Goal: Task Accomplishment & Management: Use online tool/utility

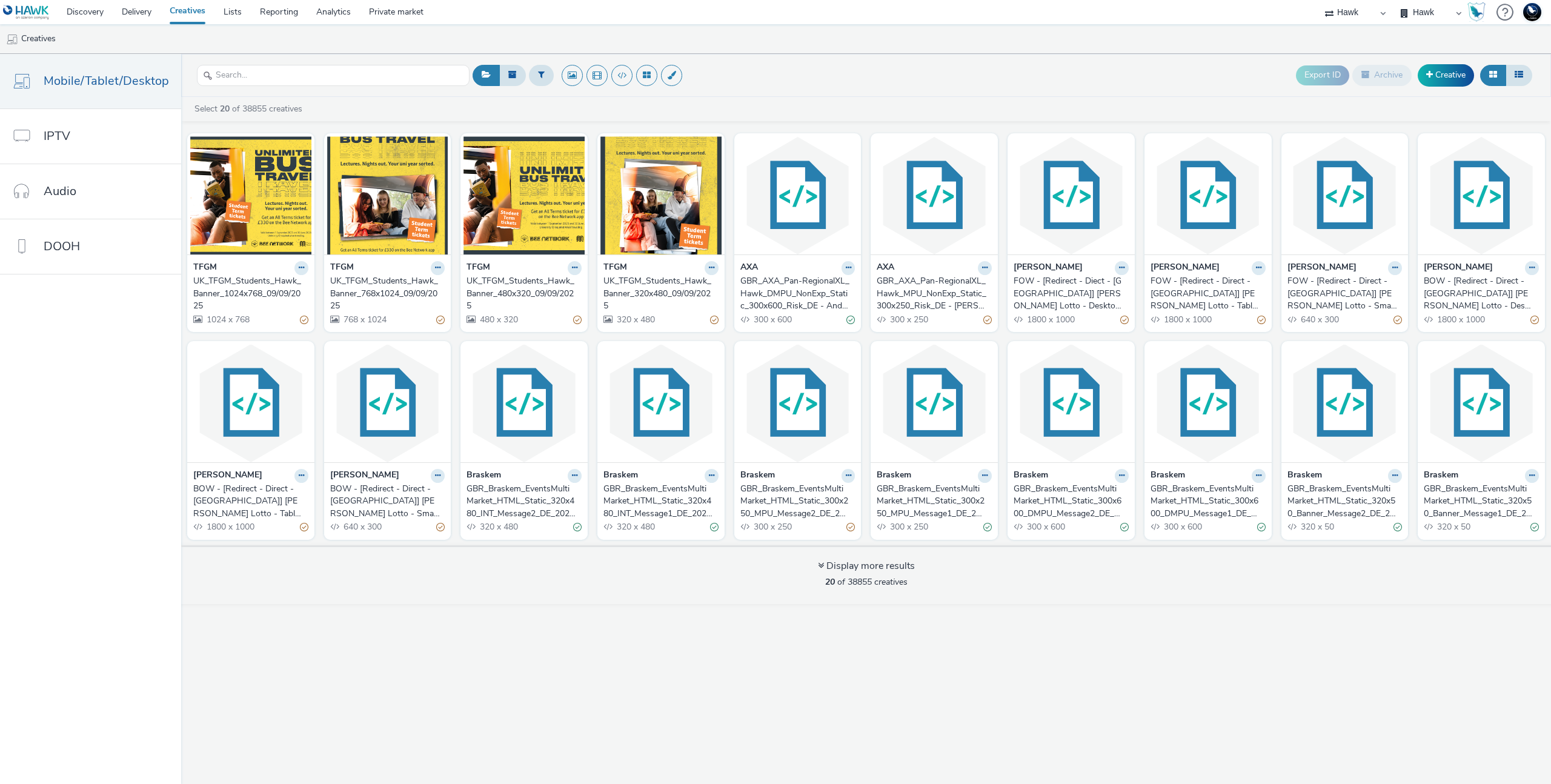
select select "11a7df10-284f-415c-b52a-427acf4c31ae"
click at [524, 608] on div "Export ID Archive Creative Select 20 of 38855 creatives TFGM UK_TFGM_Students_H…" at bounding box center [866, 418] width 1370 height 730
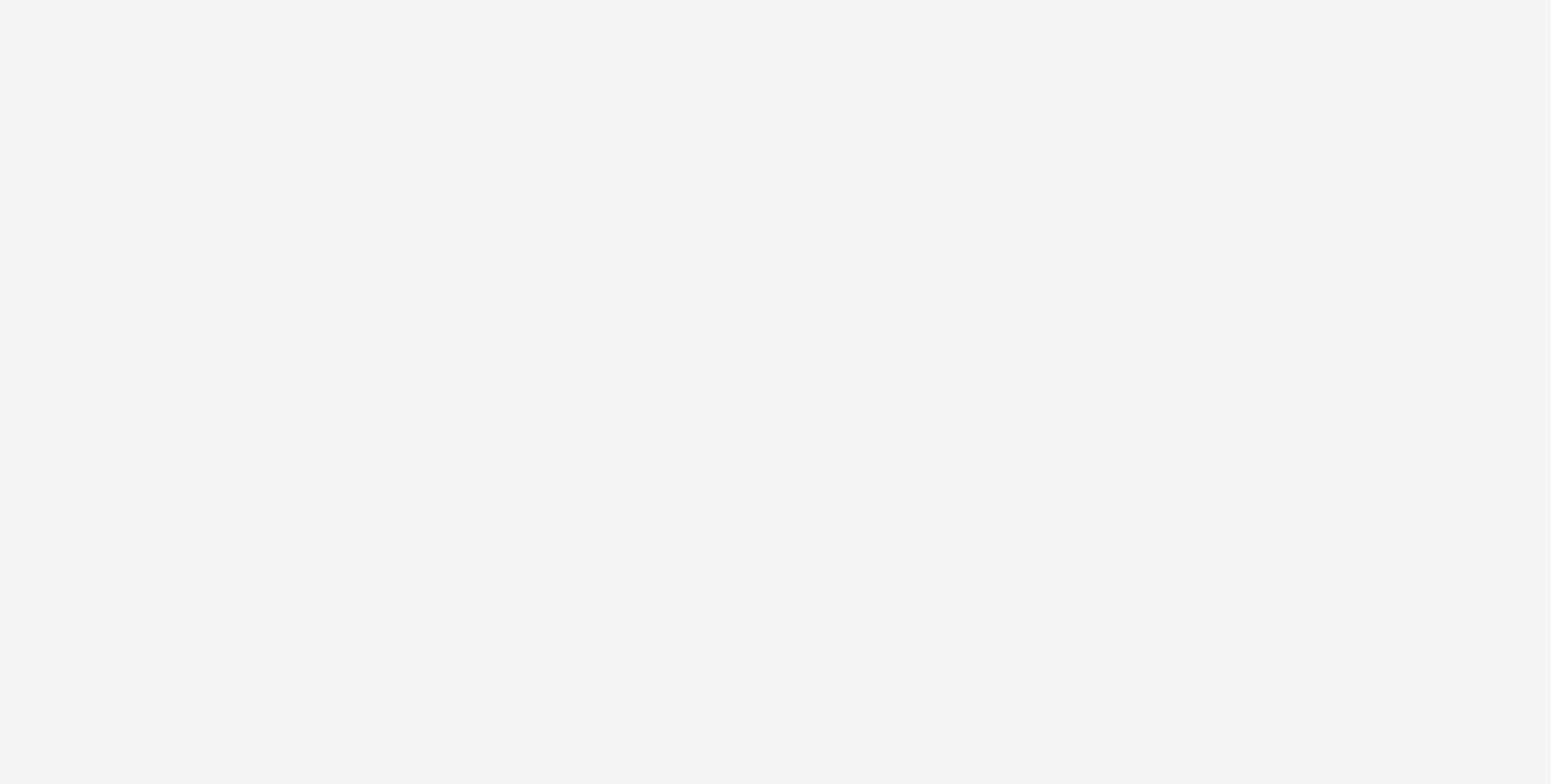
select select "11a7df10-284f-415c-b52a-427acf4c31ae"
select select "d84d6561-18f3-4a65-9ed0-42618f513f94"
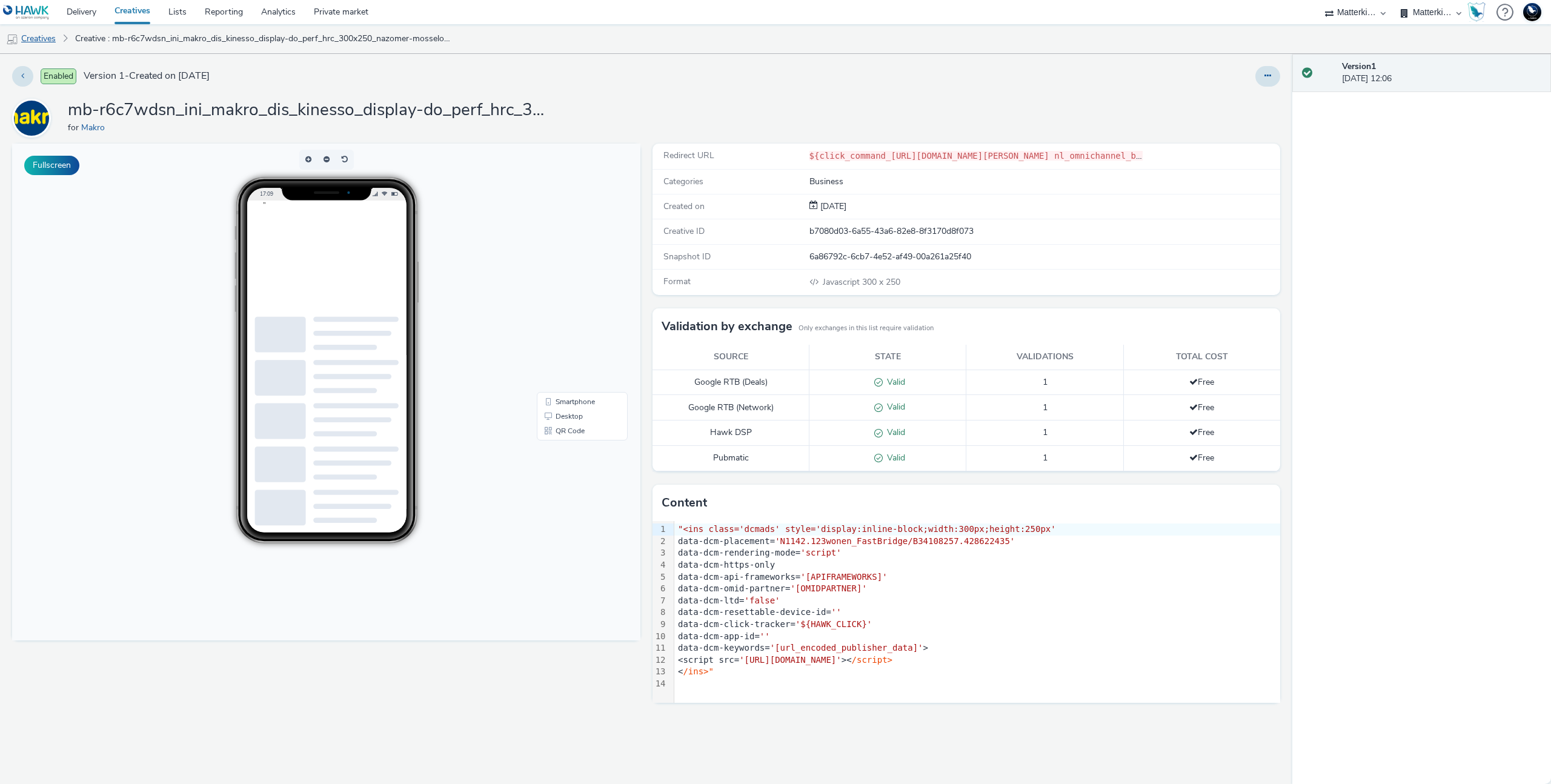
click at [52, 32] on link "Creatives" at bounding box center [31, 39] width 62 height 29
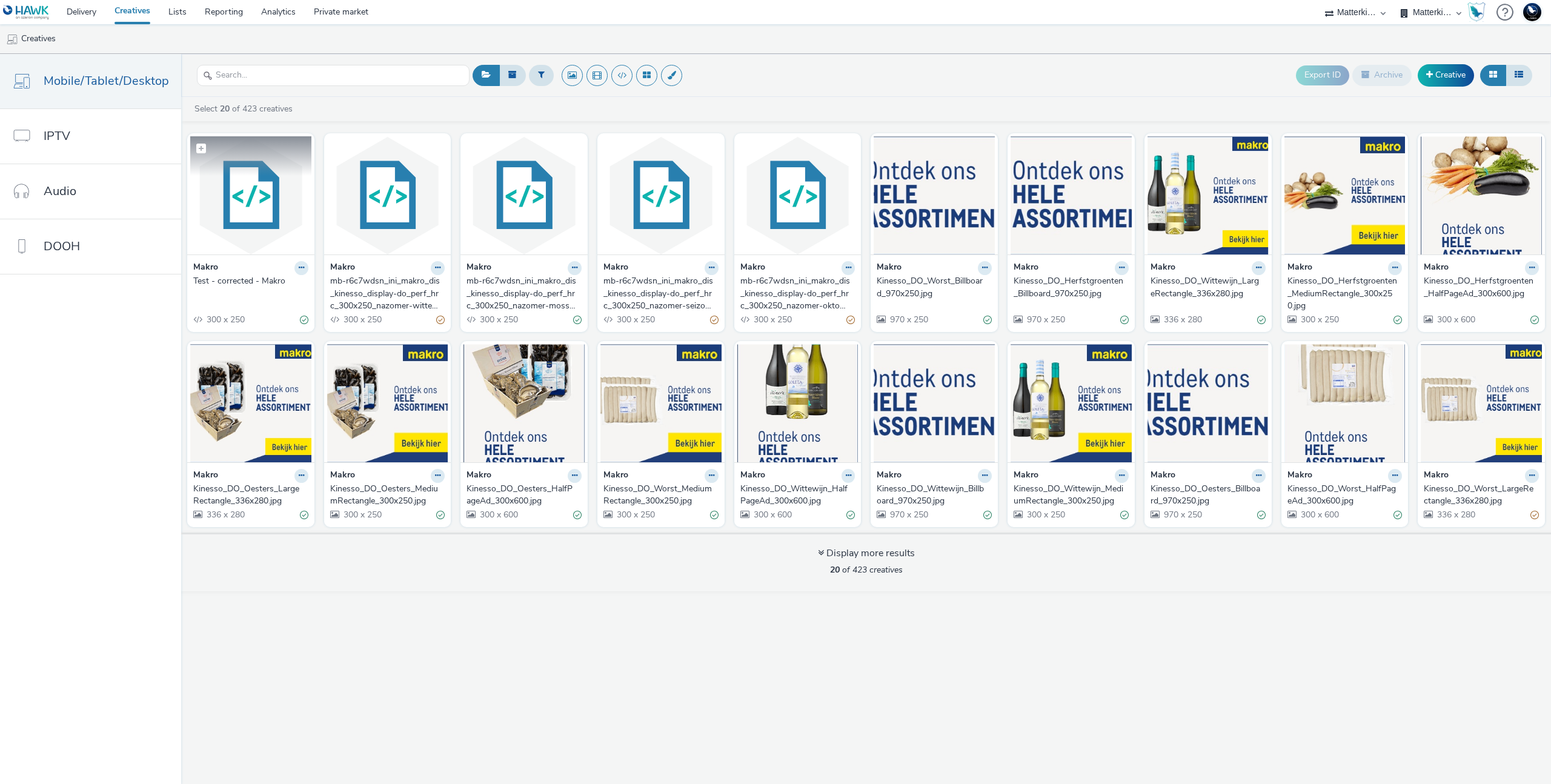
click at [229, 180] on img at bounding box center [251, 196] width 121 height 118
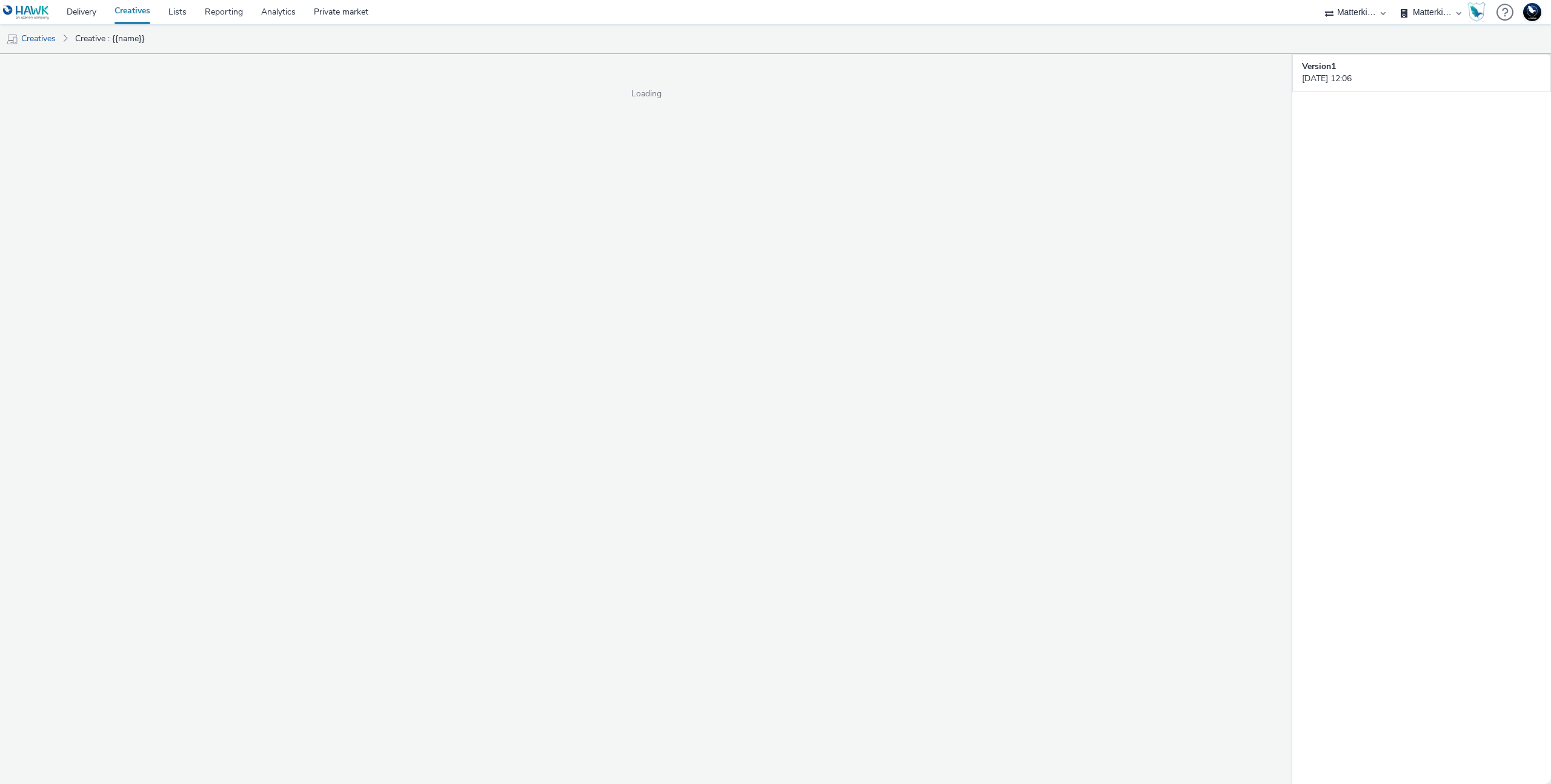
click at [600, 338] on div "Loading" at bounding box center [646, 418] width 1292 height 730
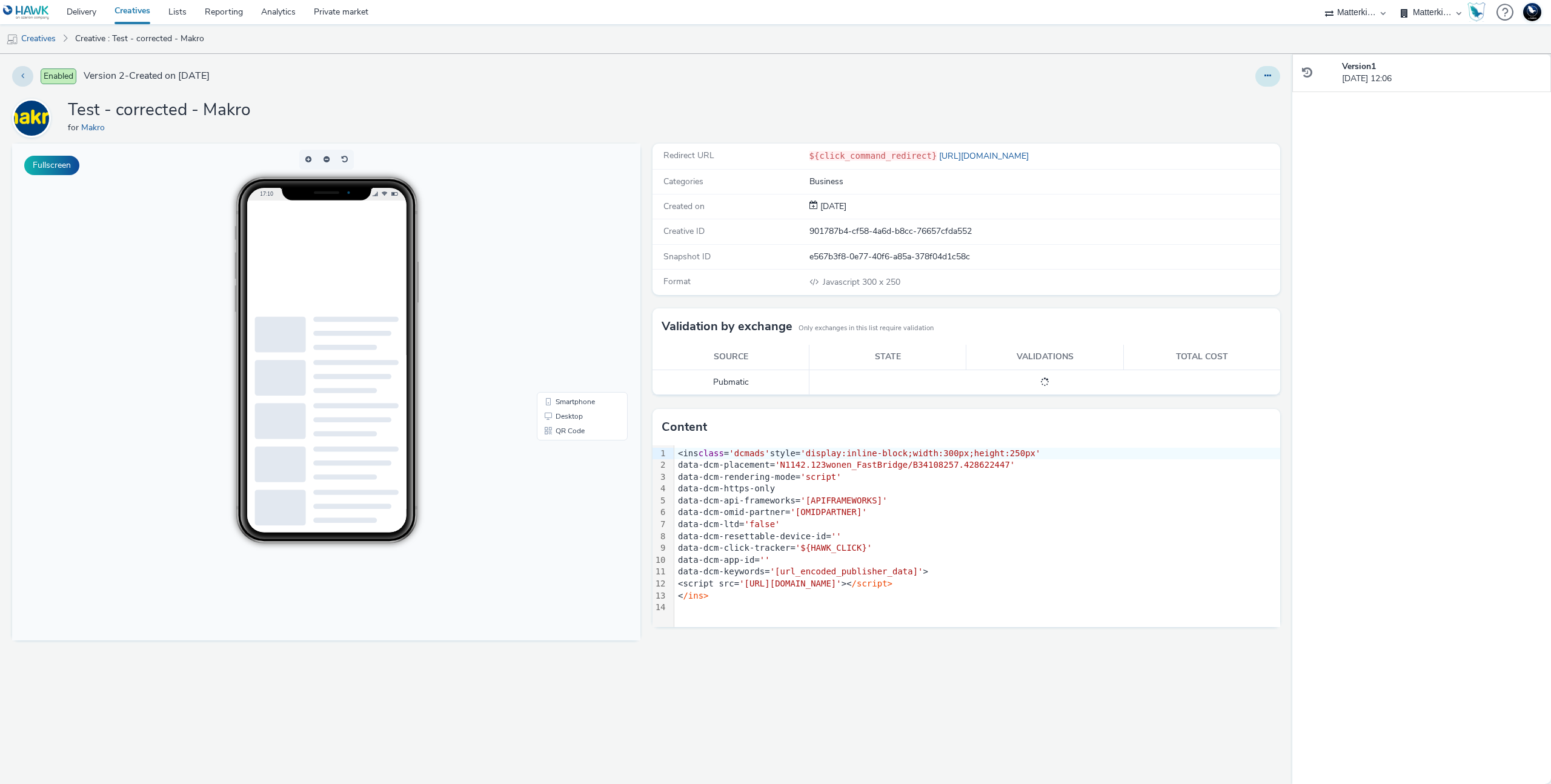
click at [1272, 74] on button at bounding box center [1268, 77] width 25 height 21
drag, startPoint x: 1066, startPoint y: 570, endPoint x: 1065, endPoint y: 577, distance: 7.1
click at [1065, 577] on div "data-dcm-keywords= '[url_encoded_publisher_data]' >" at bounding box center [977, 571] width 606 height 12
click at [1272, 78] on button at bounding box center [1268, 77] width 25 height 21
click at [1240, 107] on link "Edit" at bounding box center [1234, 100] width 91 height 24
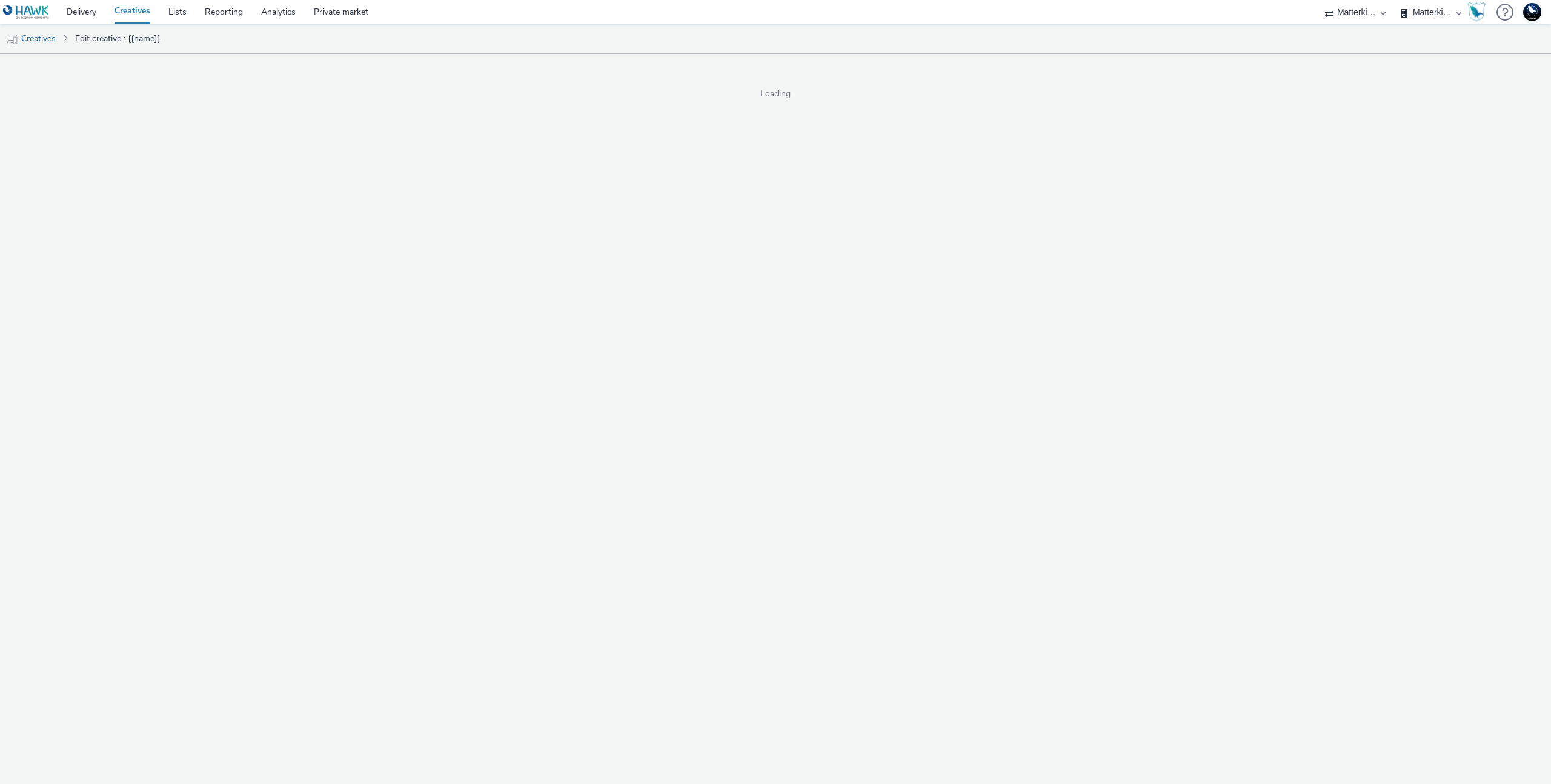
click at [1003, 223] on div "Loading" at bounding box center [775, 449] width 1551 height 730
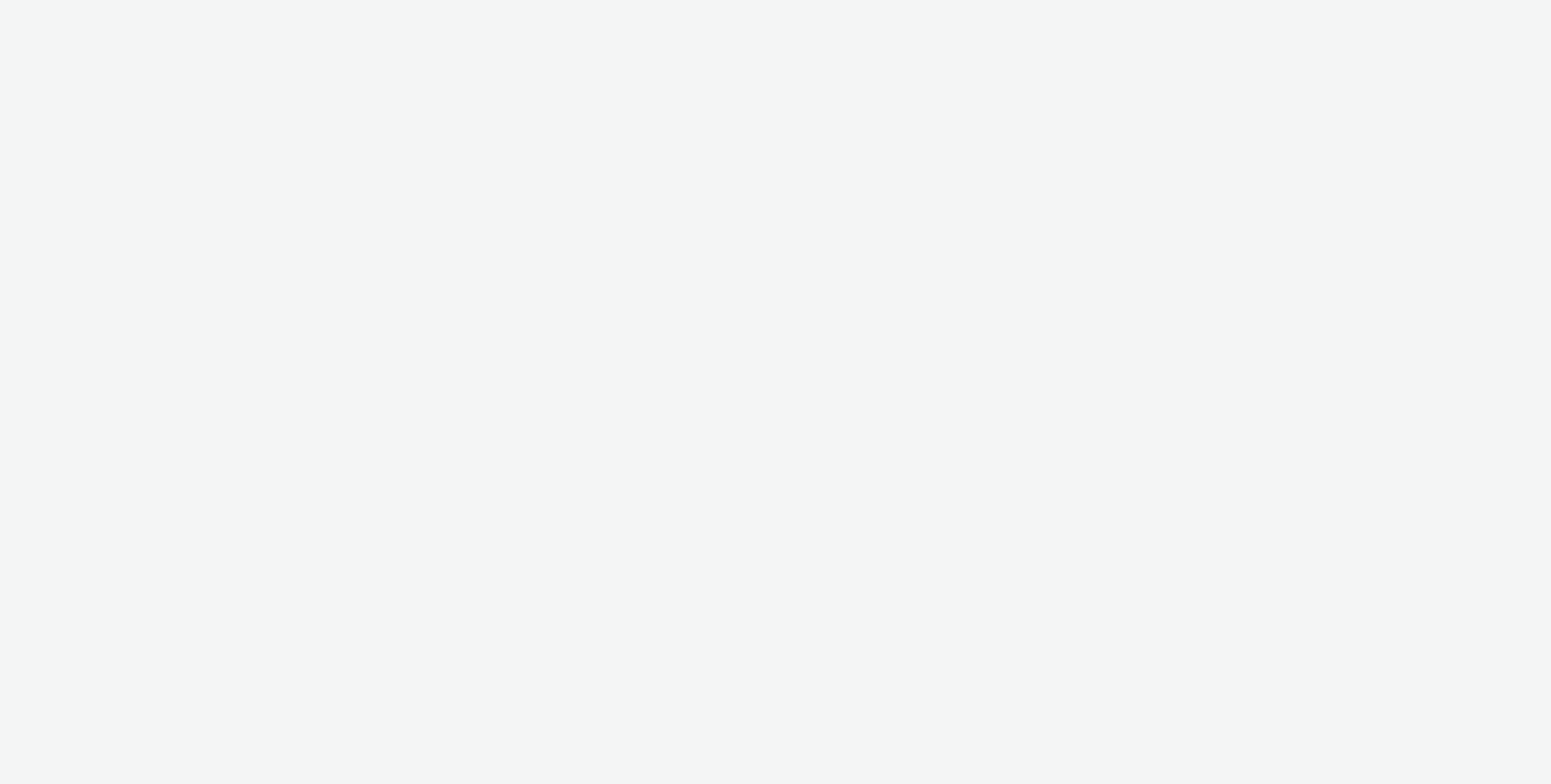
click at [1036, 120] on div at bounding box center [775, 392] width 1551 height 784
select select "d84d6561-18f3-4a65-9ed0-42618f513f94"
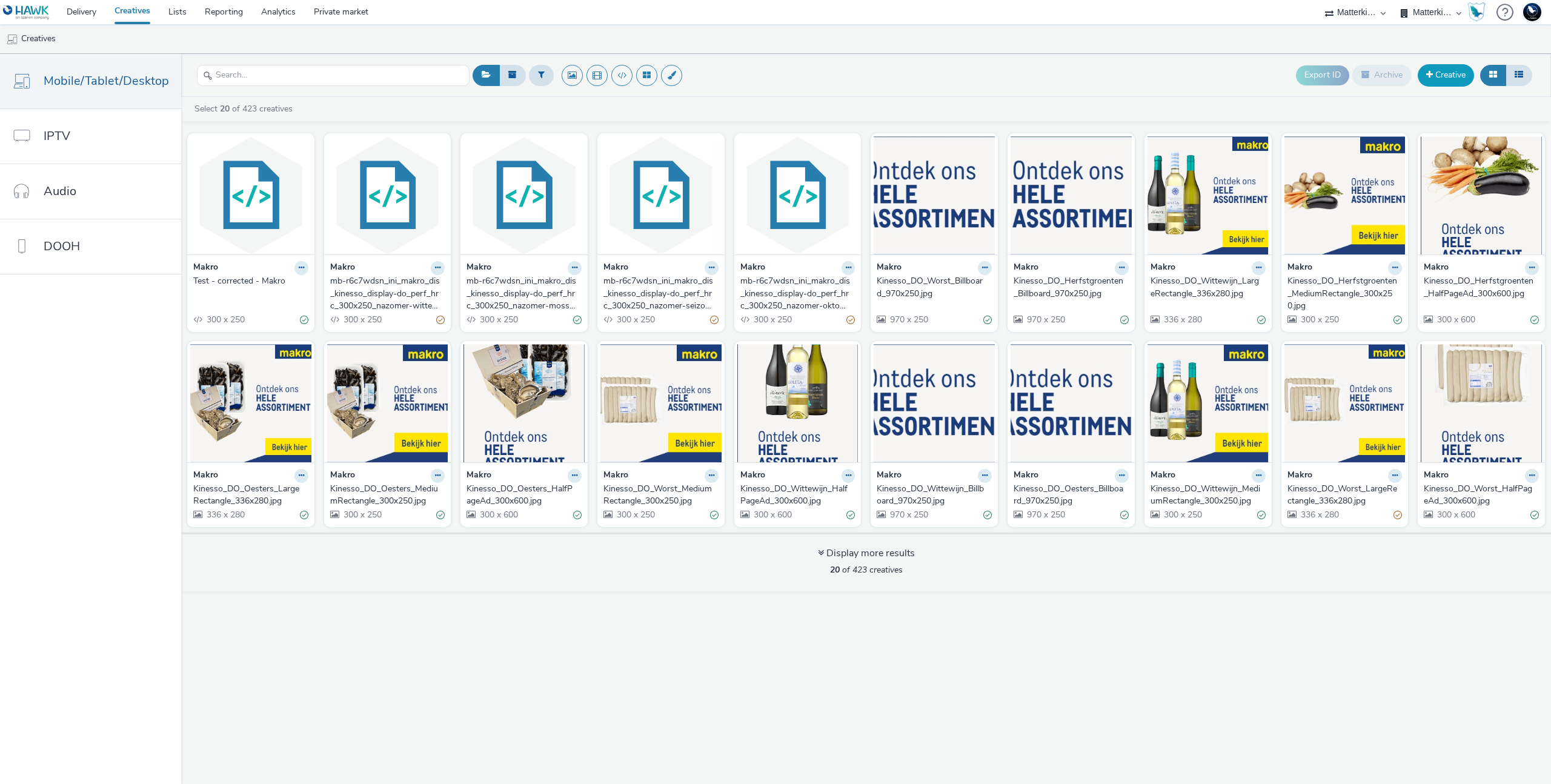
click at [1445, 70] on link "Creative" at bounding box center [1445, 75] width 56 height 22
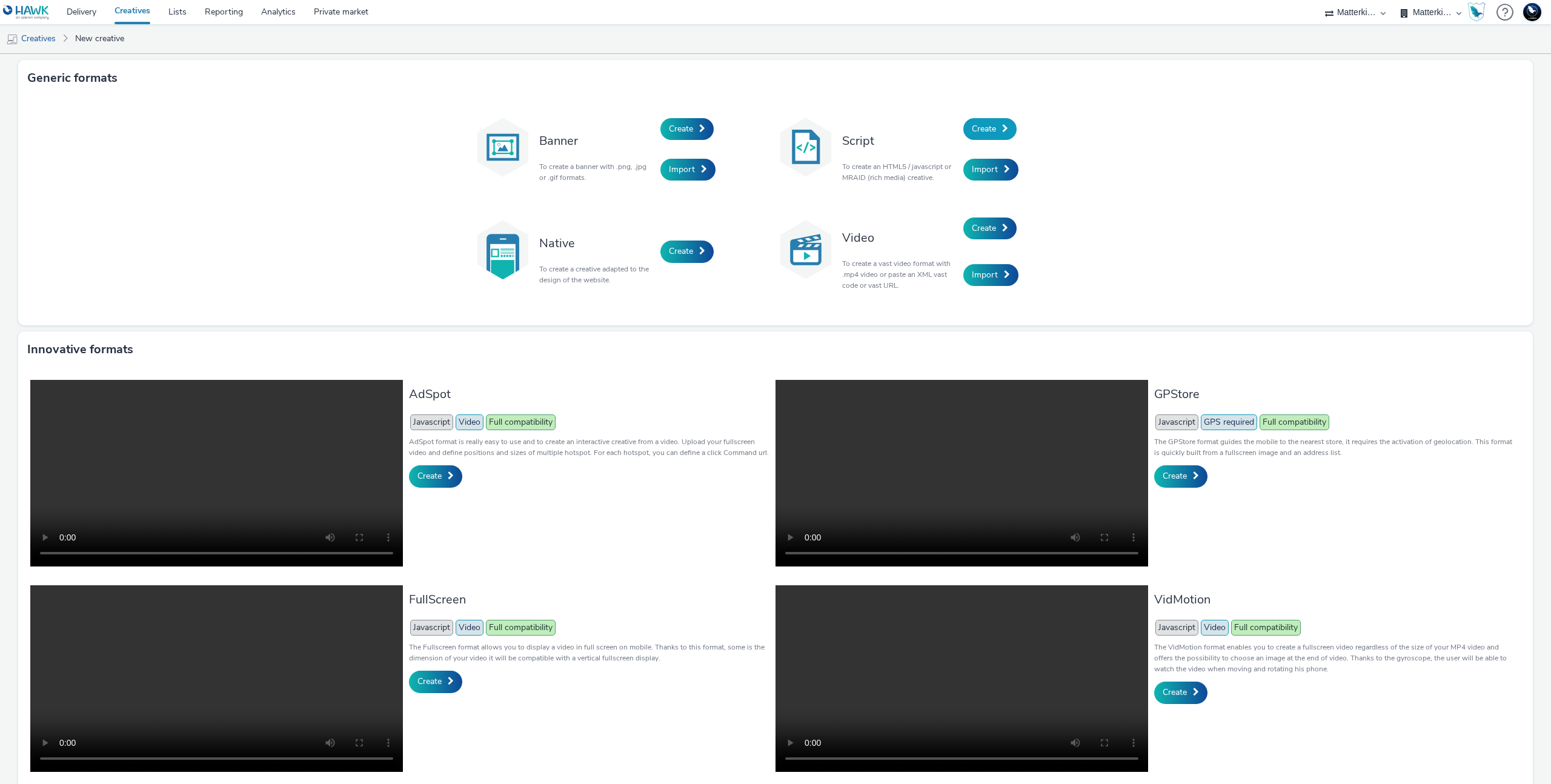
click at [1002, 128] on span at bounding box center [1005, 128] width 6 height 8
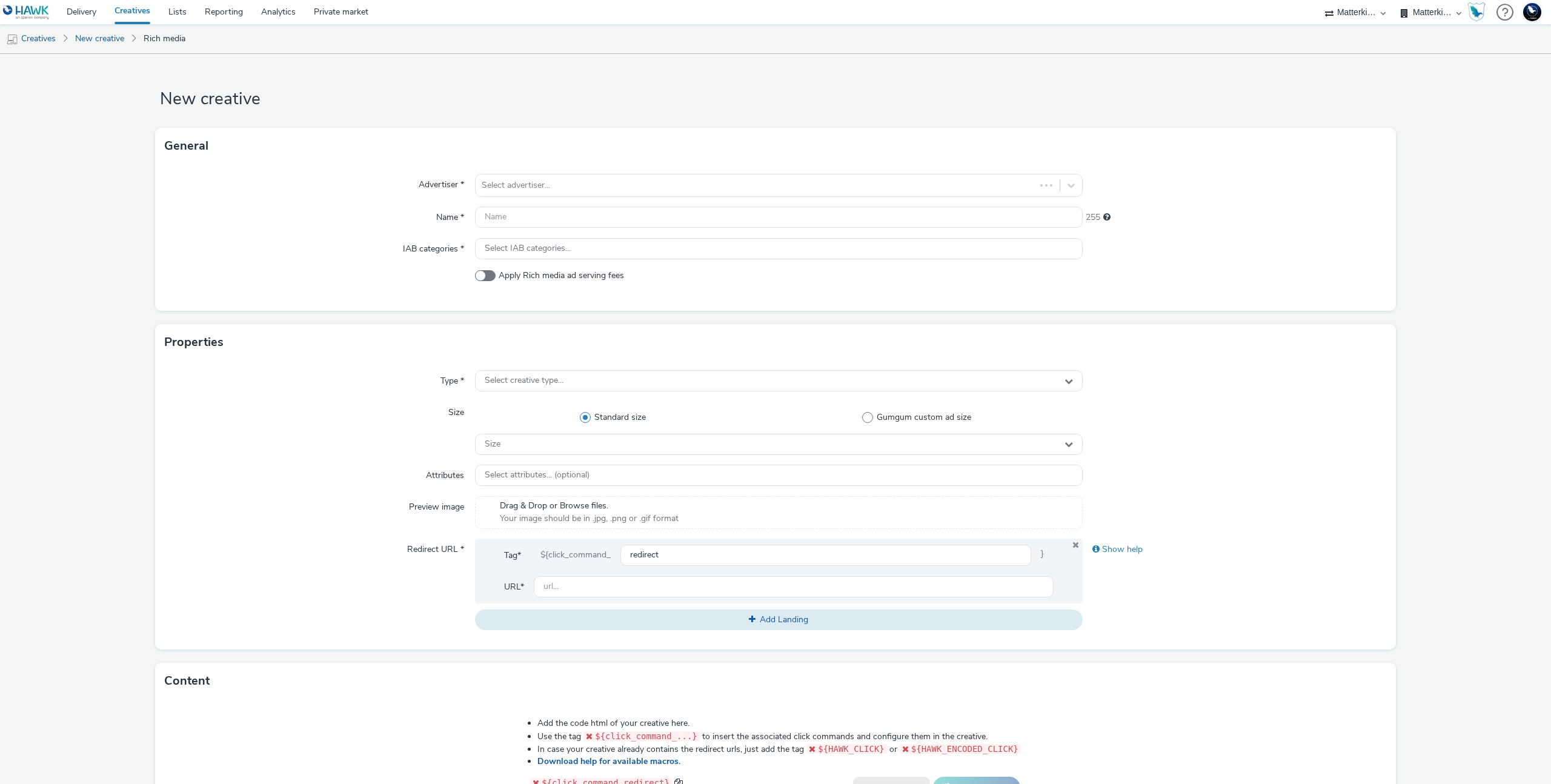
scroll to position [288, 0]
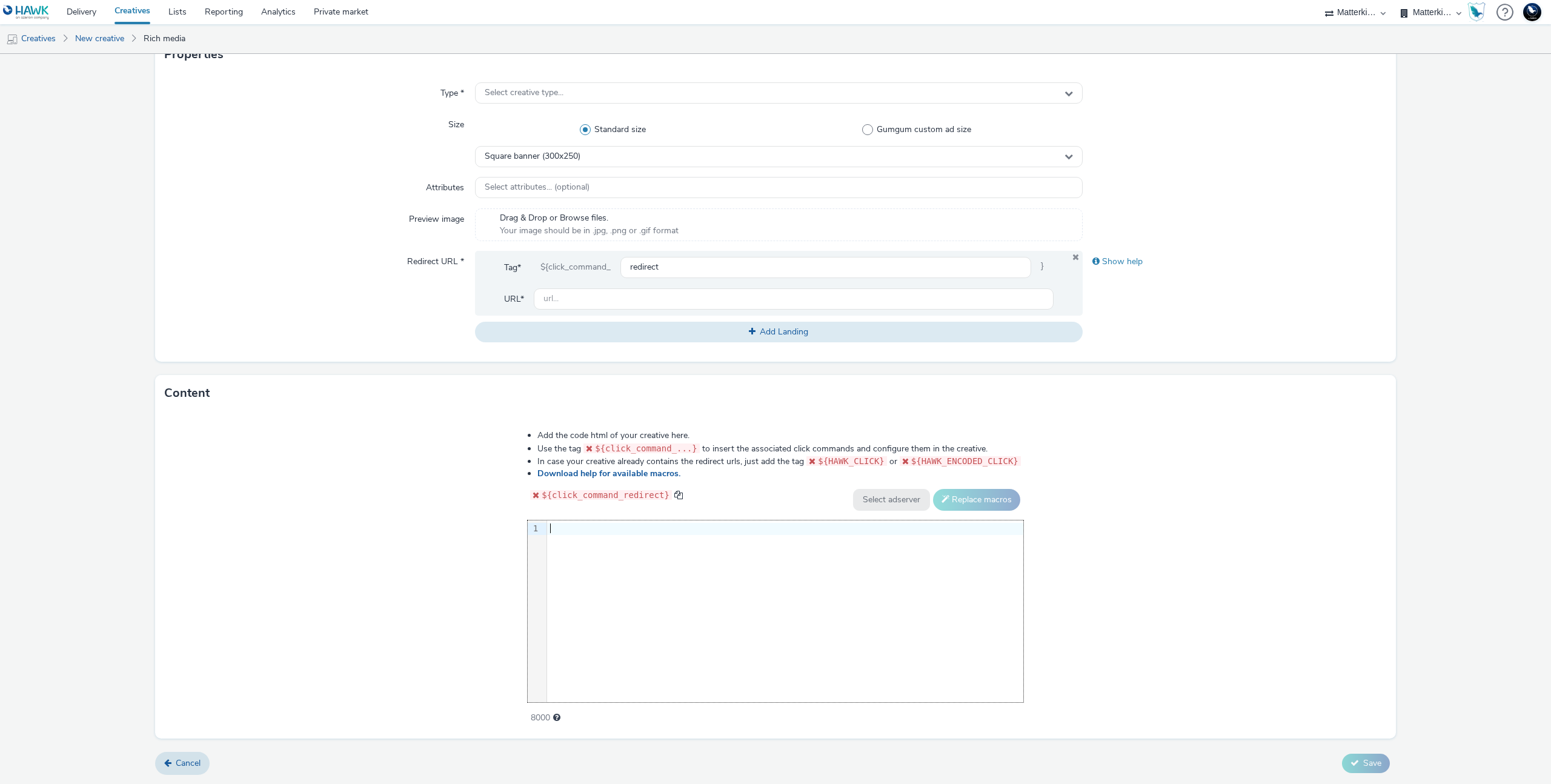
click at [840, 614] on div "9 1 ›" at bounding box center [776, 611] width 496 height 182
click at [754, 589] on div "9 1 ›" at bounding box center [776, 611] width 496 height 182
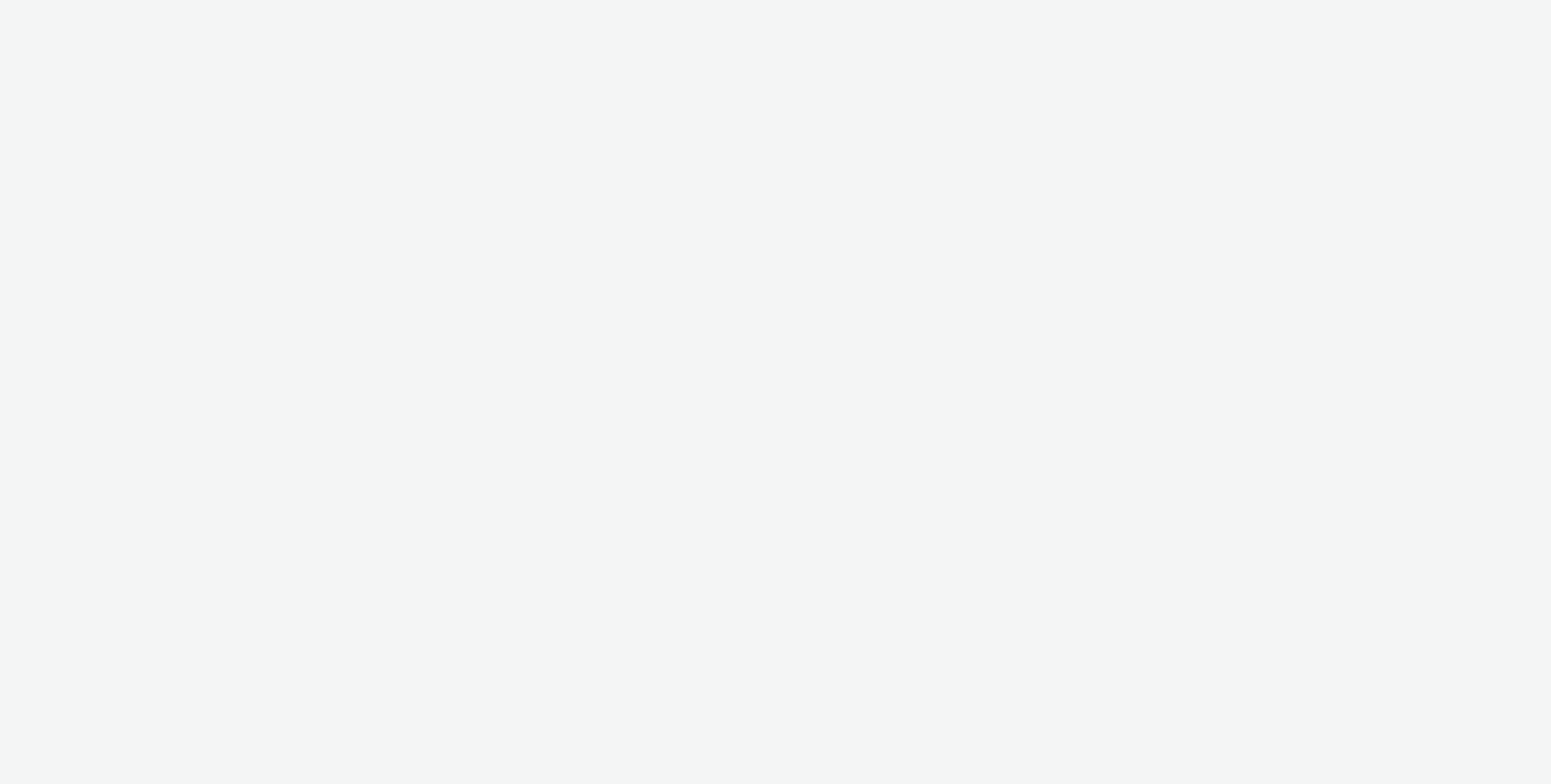
select select "d84d6561-18f3-4a65-9ed0-42618f513f94"
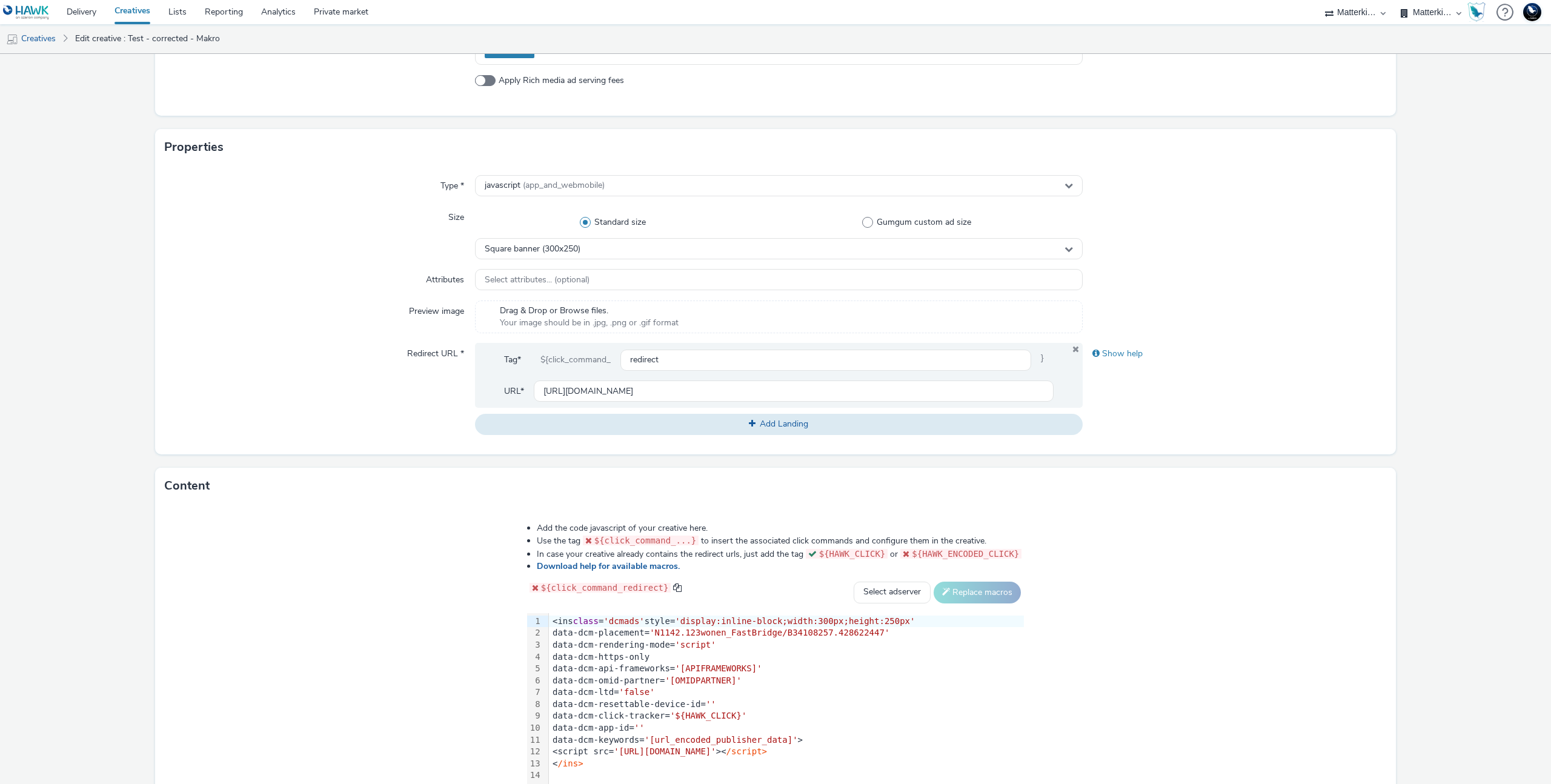
scroll to position [295, 0]
